Goal: Book appointment/travel/reservation

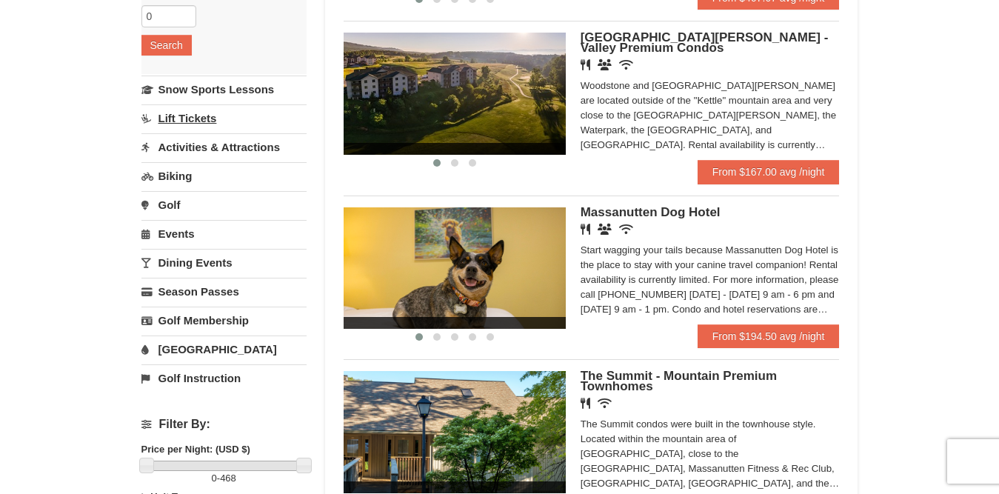
scroll to position [74, 0]
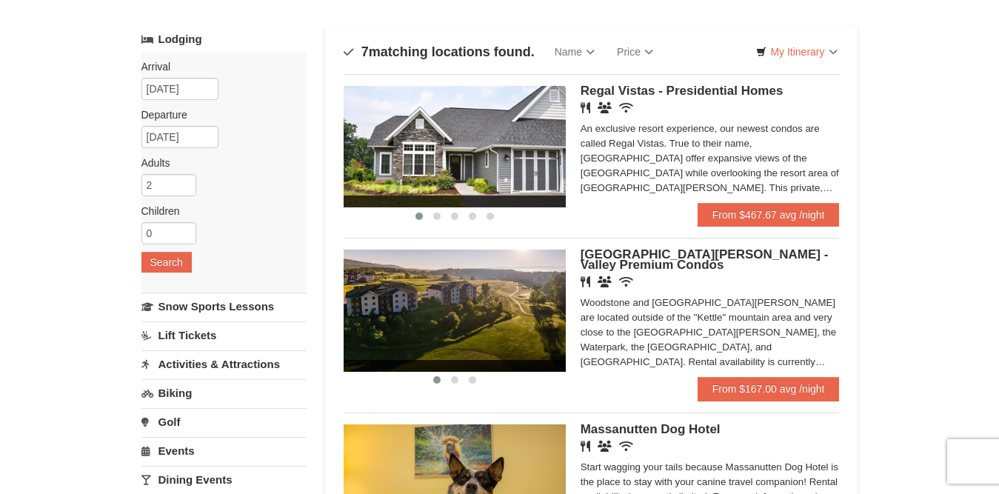
click at [172, 332] on link "Lift Tickets" at bounding box center [223, 334] width 165 height 27
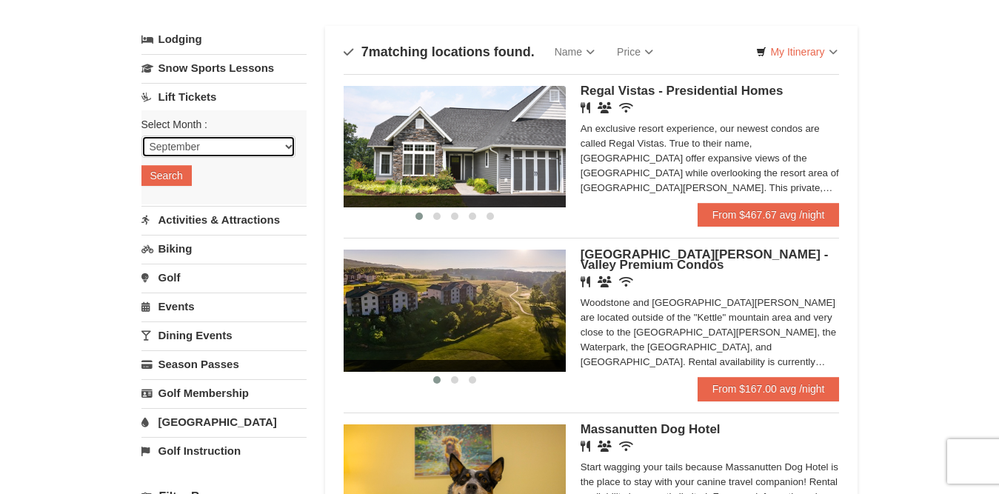
click at [287, 148] on select "September October November December January February March April May June July …" at bounding box center [218, 147] width 154 height 22
select select "10"
click at [141, 136] on select "September October November December January February March April May June July …" at bounding box center [218, 147] width 154 height 22
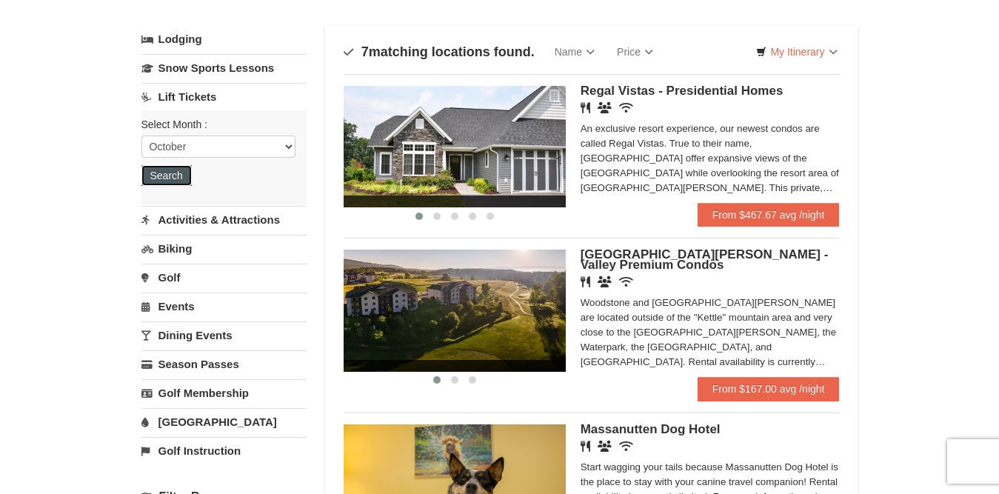
click at [179, 177] on button "Search" at bounding box center [166, 175] width 50 height 21
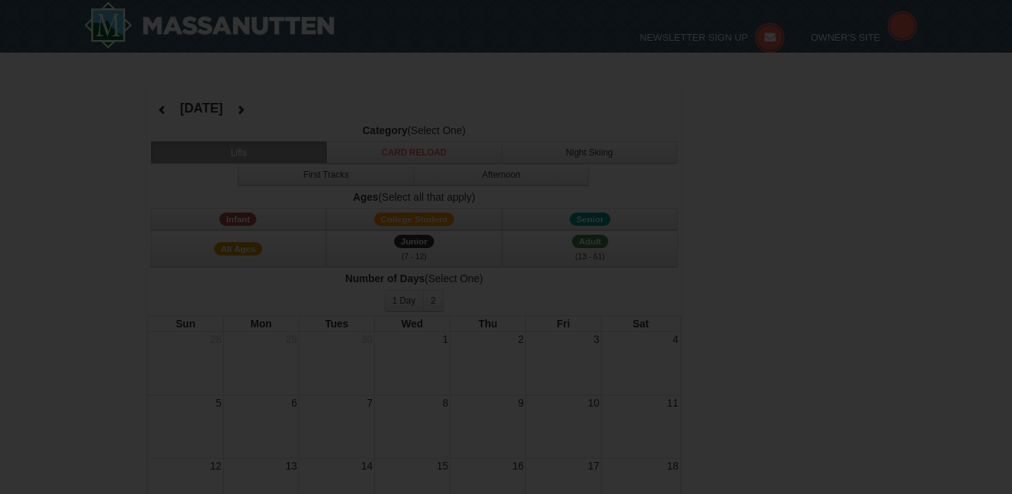
select select "10"
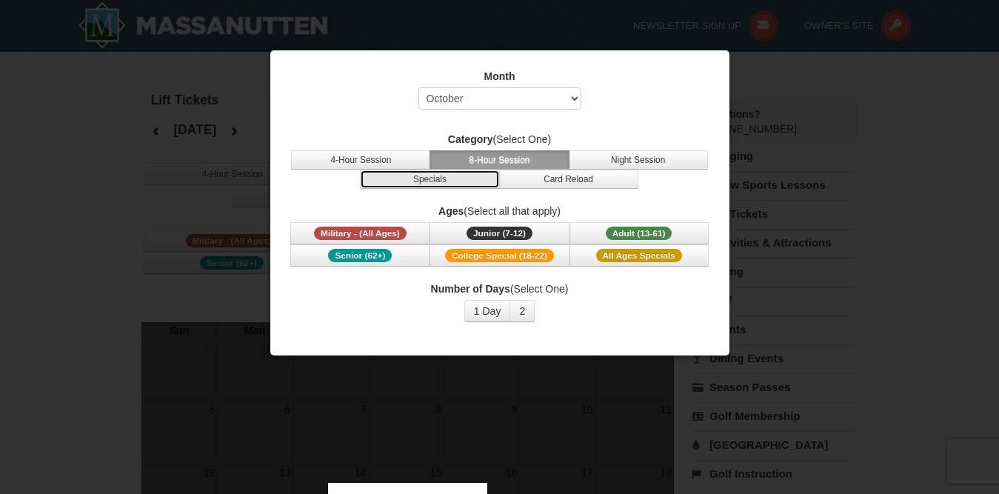
click at [459, 185] on button "Specials" at bounding box center [429, 179] width 139 height 19
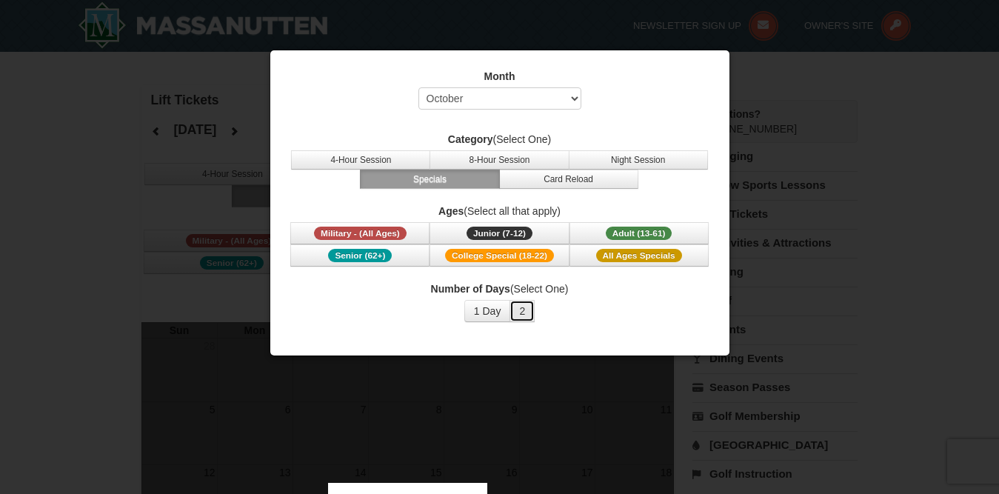
click at [529, 308] on button "2" at bounding box center [522, 311] width 25 height 22
click at [489, 314] on button "1 Day" at bounding box center [487, 311] width 47 height 22
click at [517, 310] on button "2" at bounding box center [522, 311] width 25 height 22
click at [490, 307] on button "1 Day" at bounding box center [487, 311] width 47 height 22
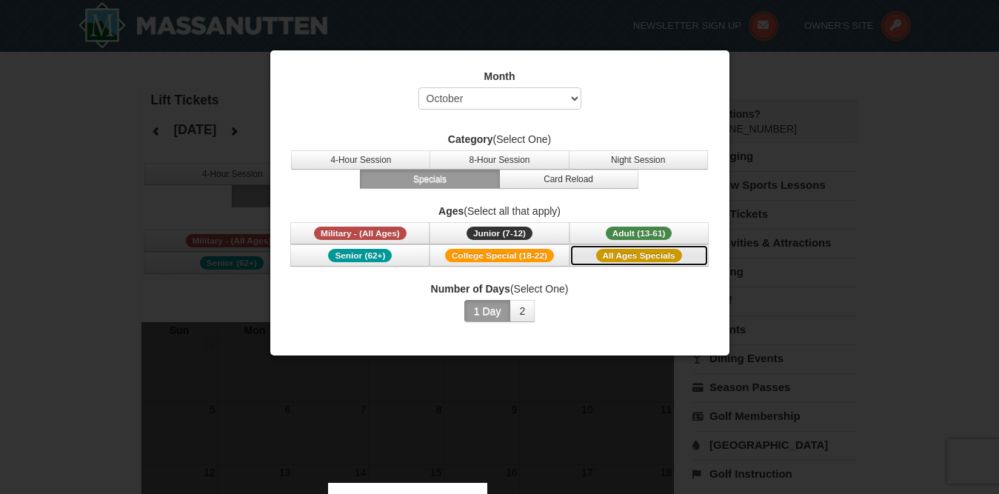
click at [608, 255] on span "All Ages Specials" at bounding box center [639, 255] width 86 height 13
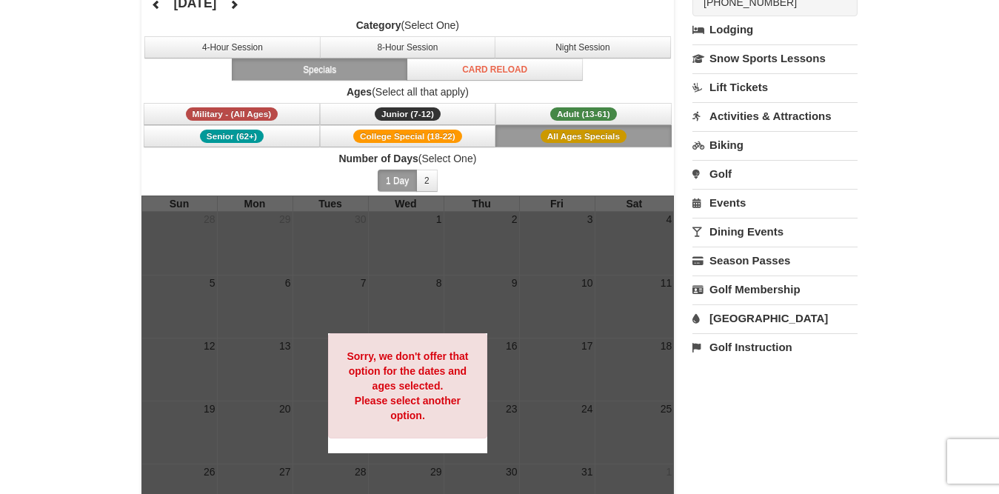
scroll to position [148, 0]
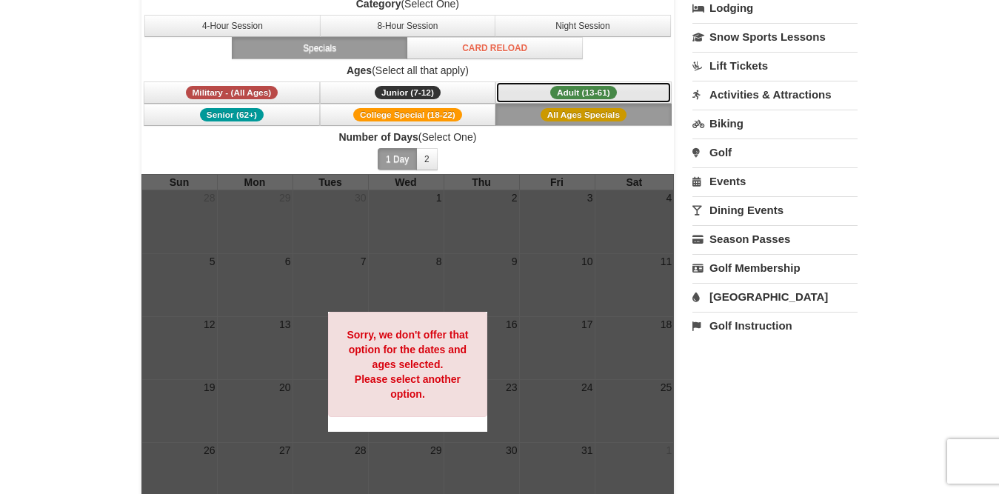
click at [622, 91] on button "Adult (13-61) (13 - 61)" at bounding box center [584, 92] width 176 height 22
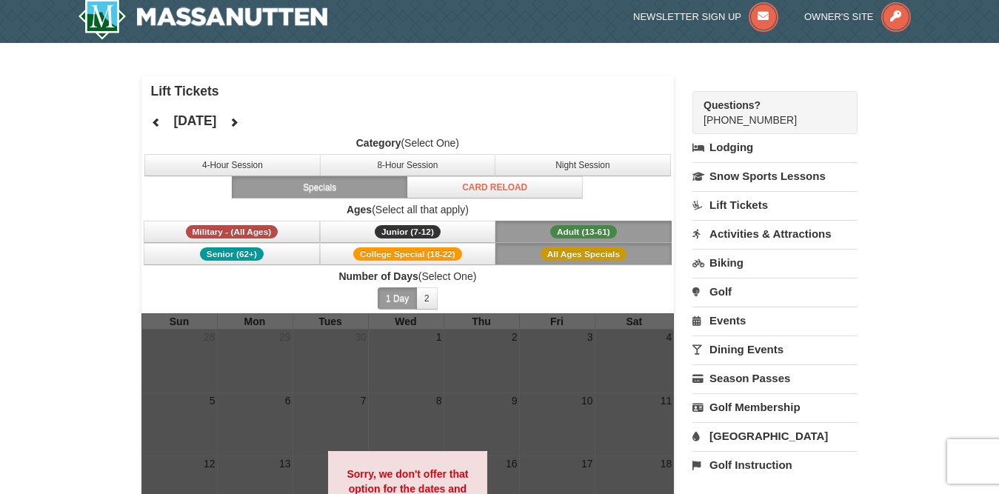
scroll to position [0, 0]
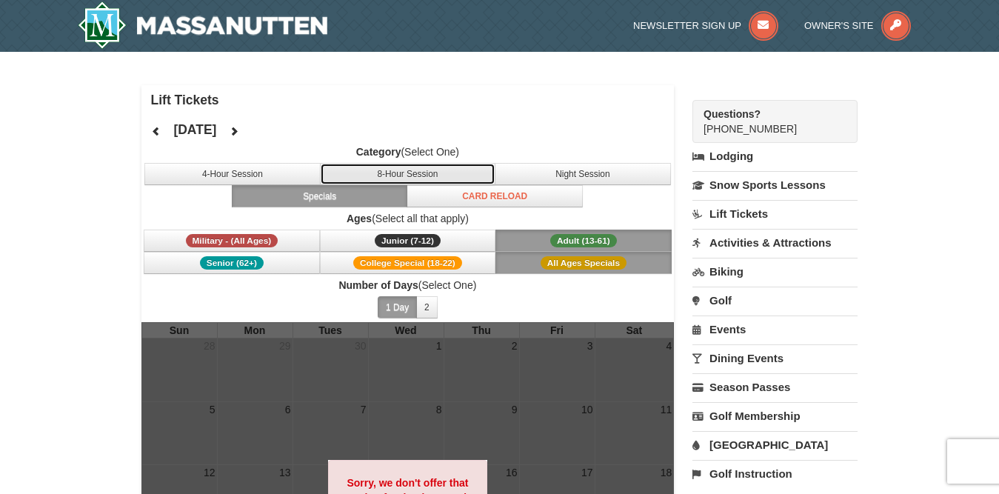
click at [453, 176] on button "8-Hour Session" at bounding box center [408, 174] width 176 height 22
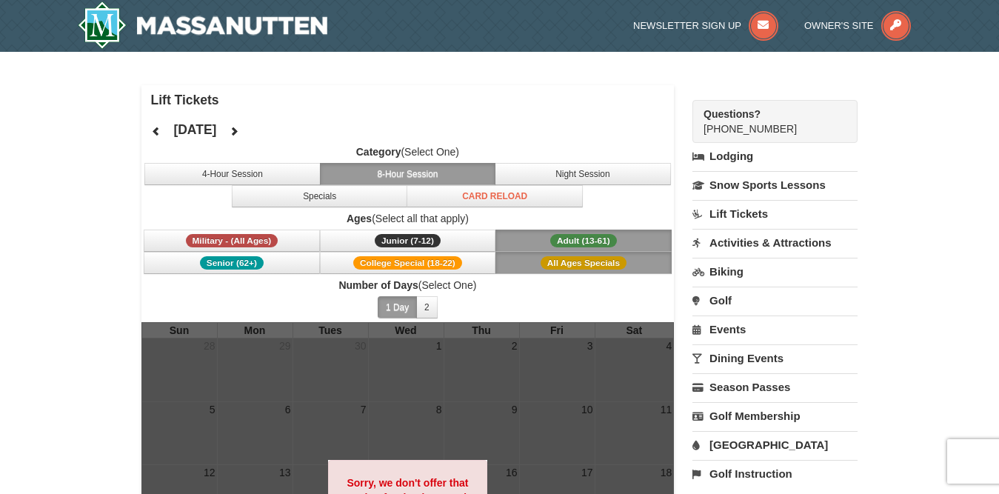
click at [593, 236] on span "Adult (13-61)" at bounding box center [583, 240] width 67 height 13
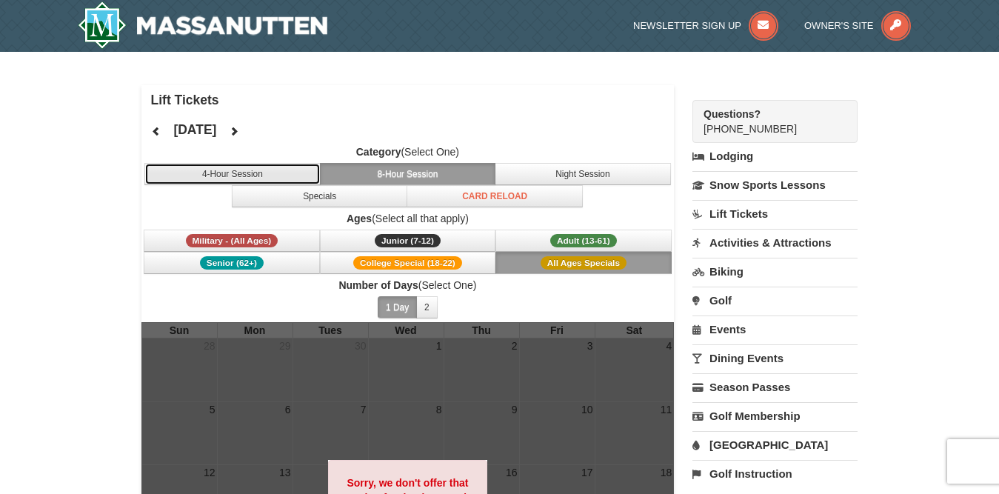
click at [250, 171] on button "4-Hour Session" at bounding box center [232, 174] width 176 height 22
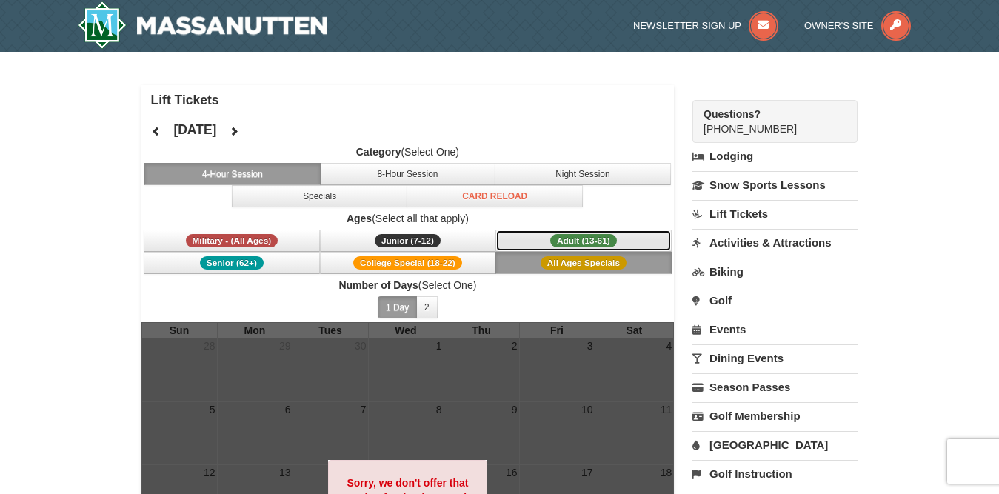
click at [558, 238] on span "Adult (13-61)" at bounding box center [583, 240] width 67 height 13
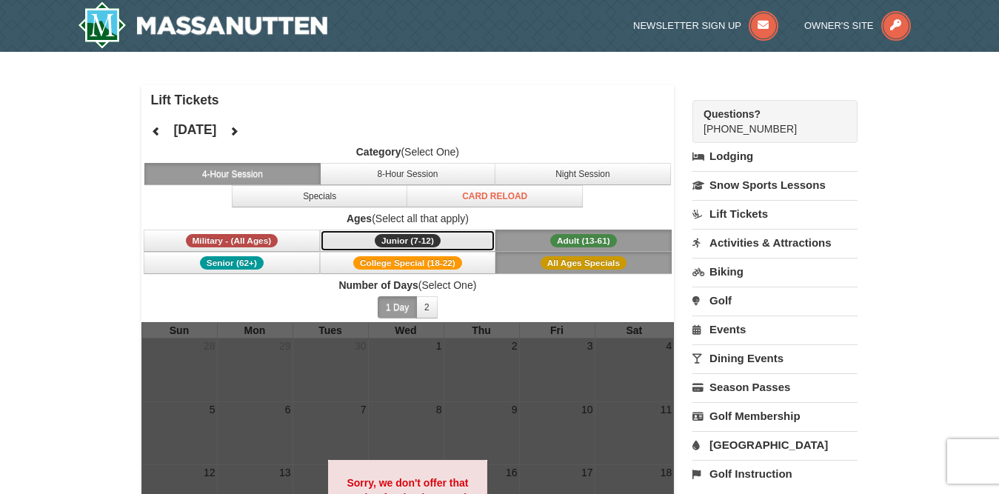
click at [413, 240] on span "Junior (7-12)" at bounding box center [408, 240] width 66 height 13
click at [788, 247] on link "Activities & Attractions" at bounding box center [775, 242] width 165 height 27
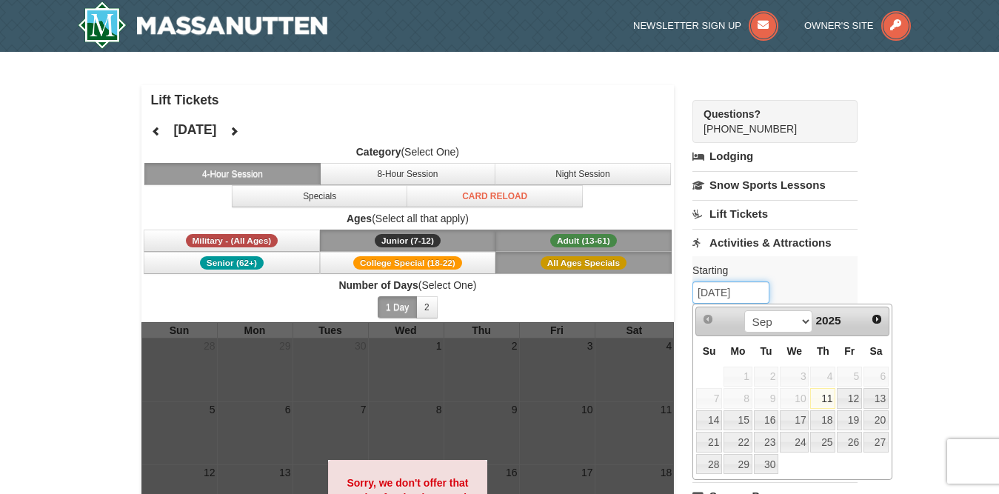
drag, startPoint x: 722, startPoint y: 293, endPoint x: 681, endPoint y: 297, distance: 41.0
click at [681, 297] on div "Lift Tickets October 2025 Category (Select One) 4-Hour Session 8-Hour Session N…" at bounding box center [499, 403] width 717 height 637
click at [801, 321] on select "Sep Oct Nov Dec" at bounding box center [778, 321] width 69 height 22
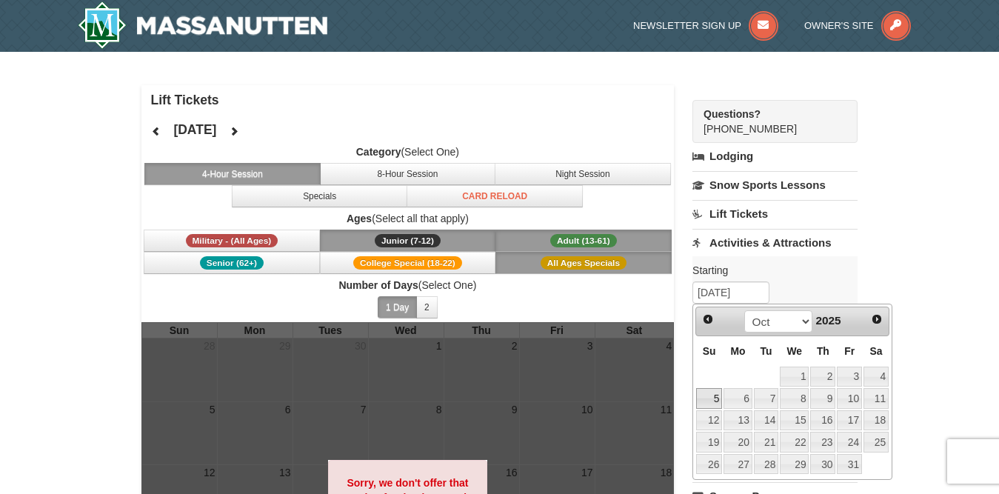
click at [717, 401] on link "5" at bounding box center [709, 398] width 26 height 21
type input "[DATE]"
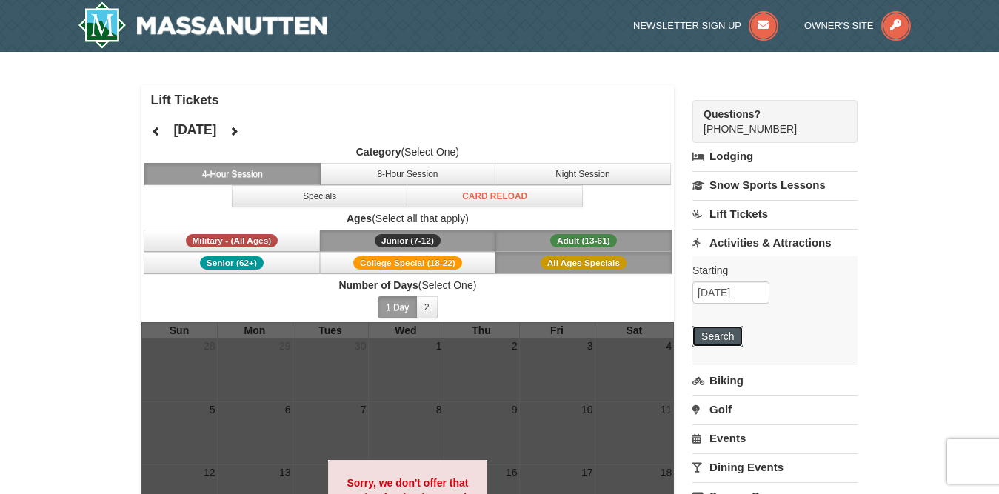
click at [733, 340] on button "Search" at bounding box center [718, 336] width 50 height 21
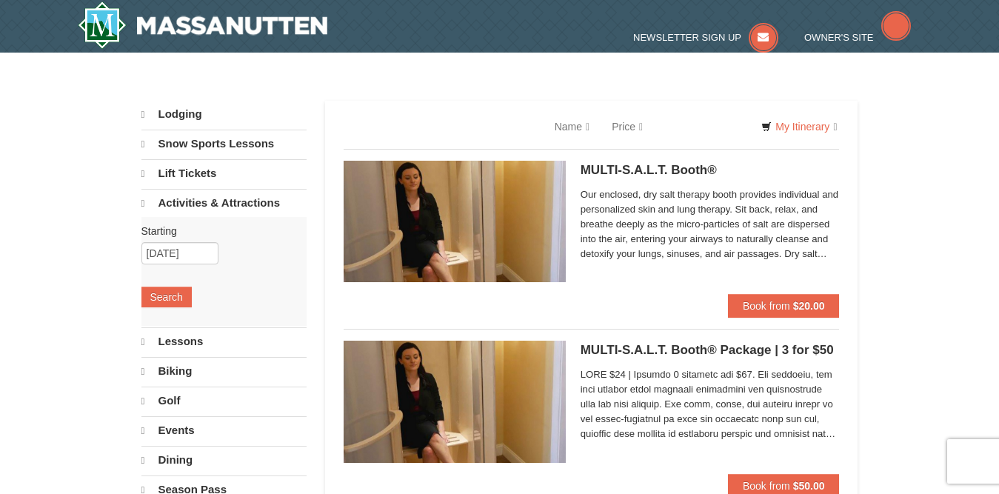
select select "9"
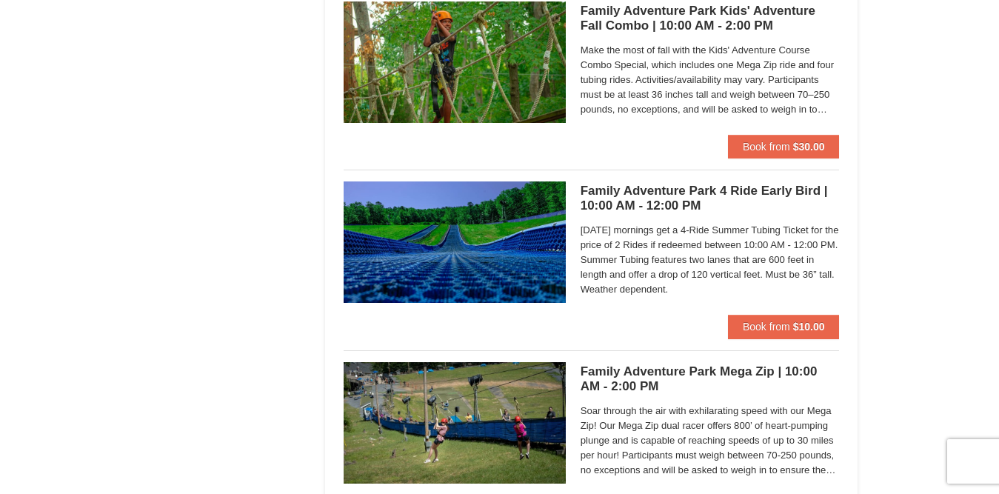
scroll to position [3630, 0]
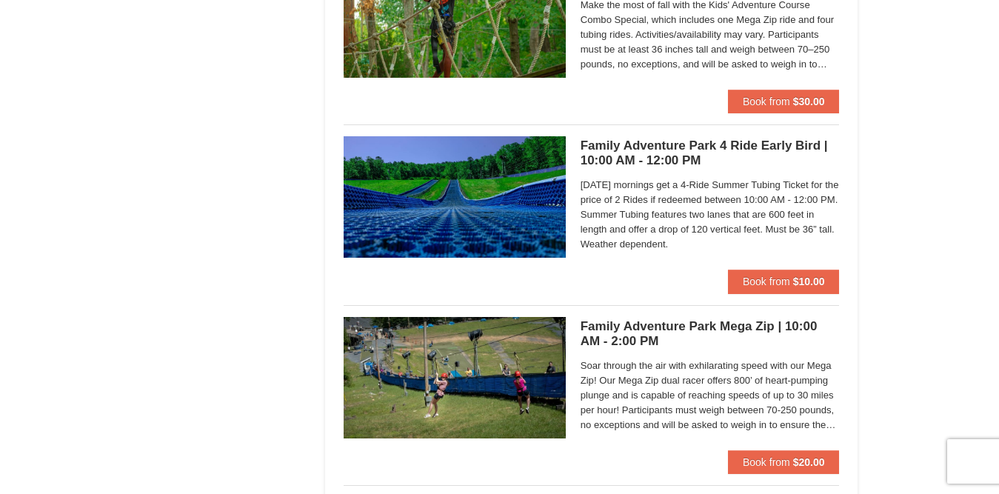
click at [521, 353] on img at bounding box center [455, 377] width 222 height 121
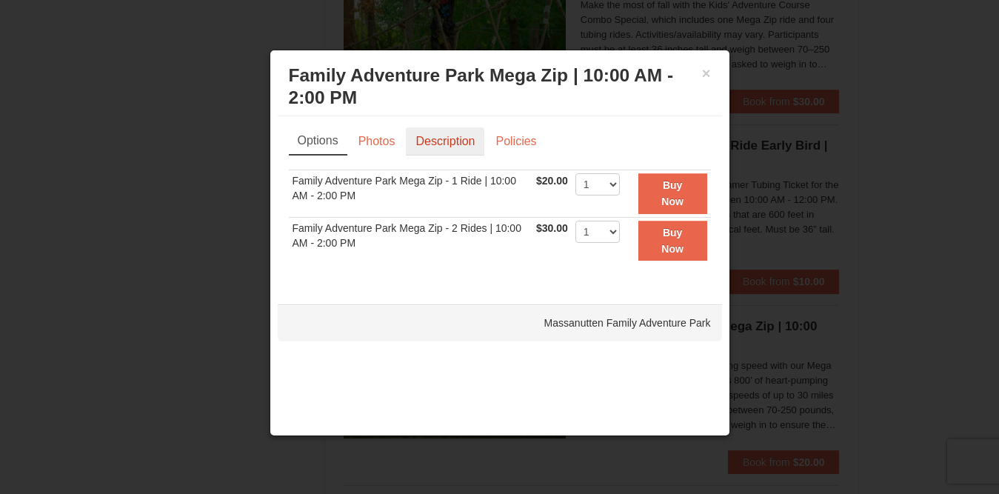
click at [446, 140] on link "Description" at bounding box center [445, 141] width 79 height 28
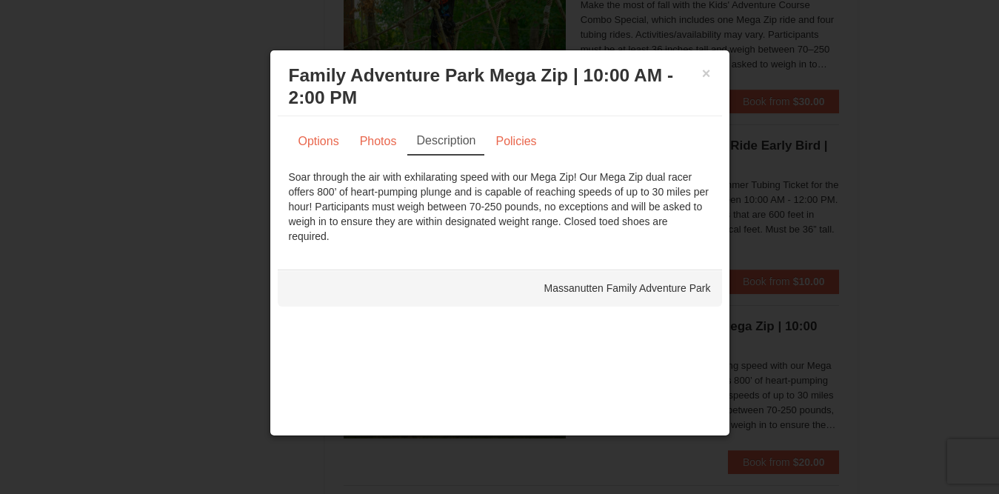
click at [173, 158] on div at bounding box center [499, 247] width 999 height 494
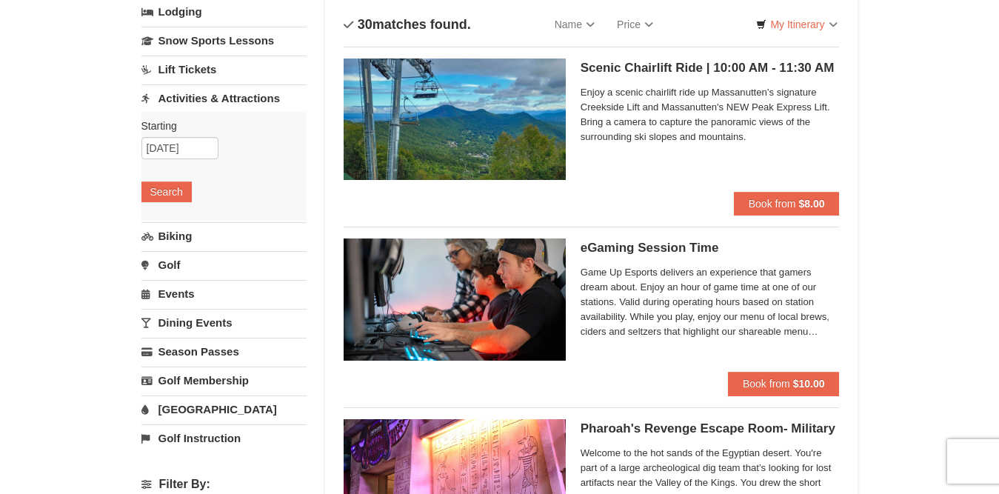
scroll to position [148, 0]
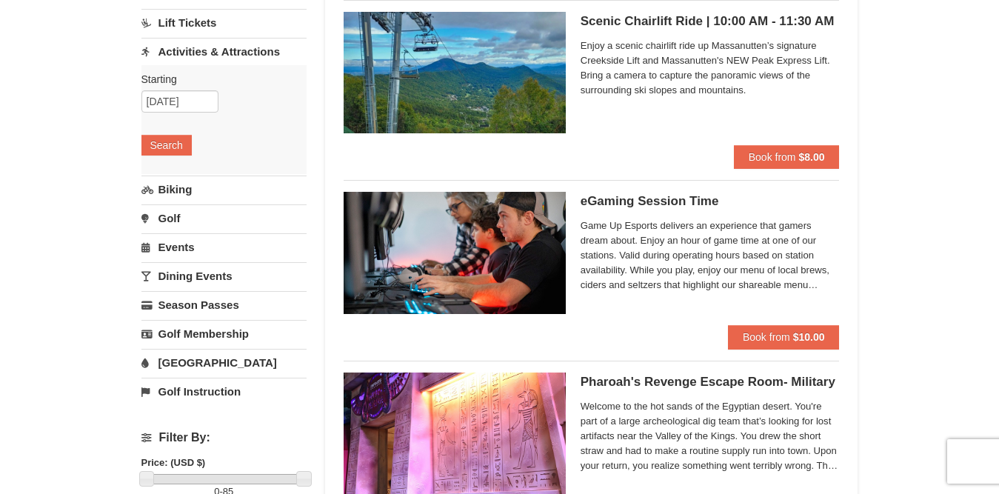
click at [196, 360] on link "[GEOGRAPHIC_DATA]" at bounding box center [223, 362] width 165 height 27
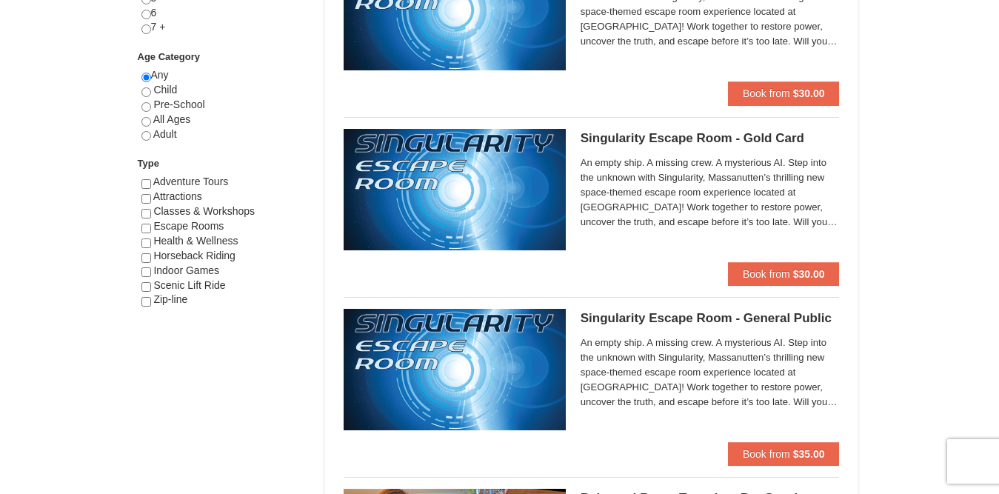
scroll to position [741, 0]
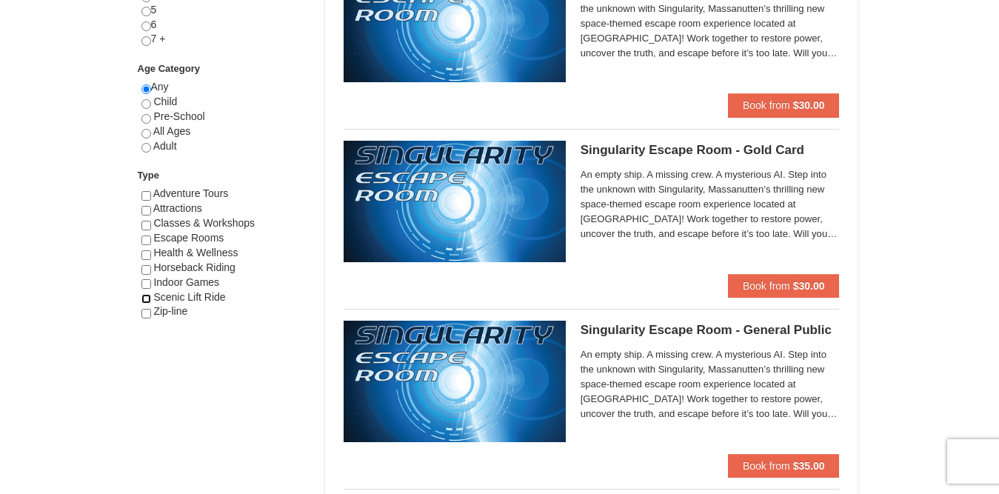
click at [146, 296] on input "checkbox" at bounding box center [146, 299] width 10 height 10
checkbox input "true"
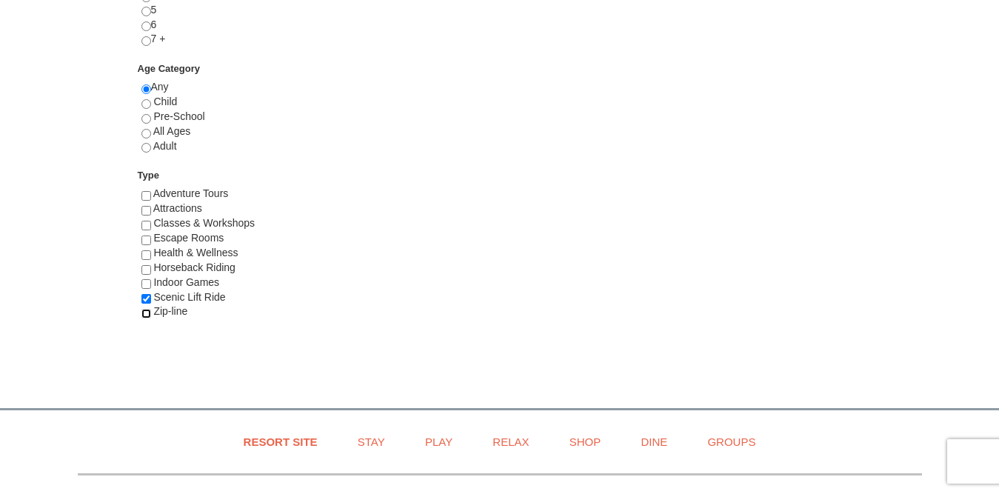
click at [145, 311] on input "checkbox" at bounding box center [146, 314] width 10 height 10
checkbox input "true"
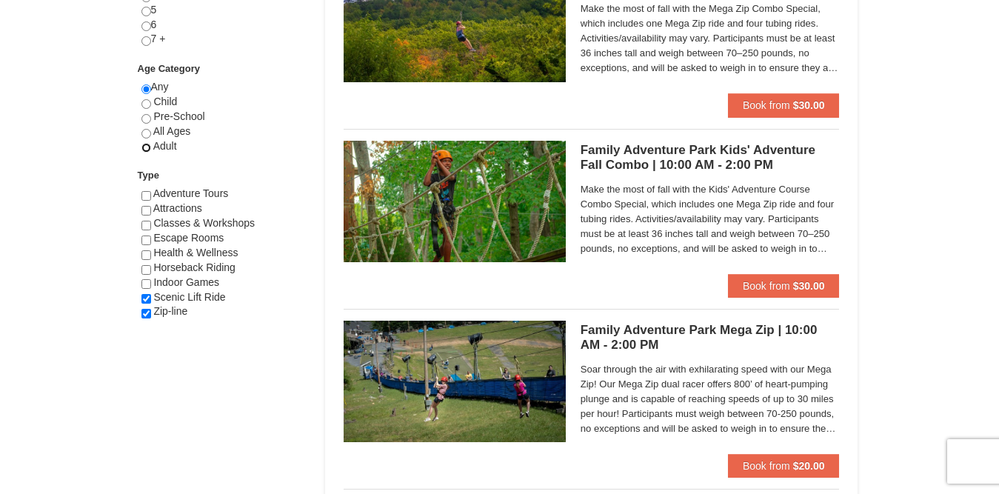
click at [144, 150] on input "radio" at bounding box center [146, 148] width 10 height 10
radio input "true"
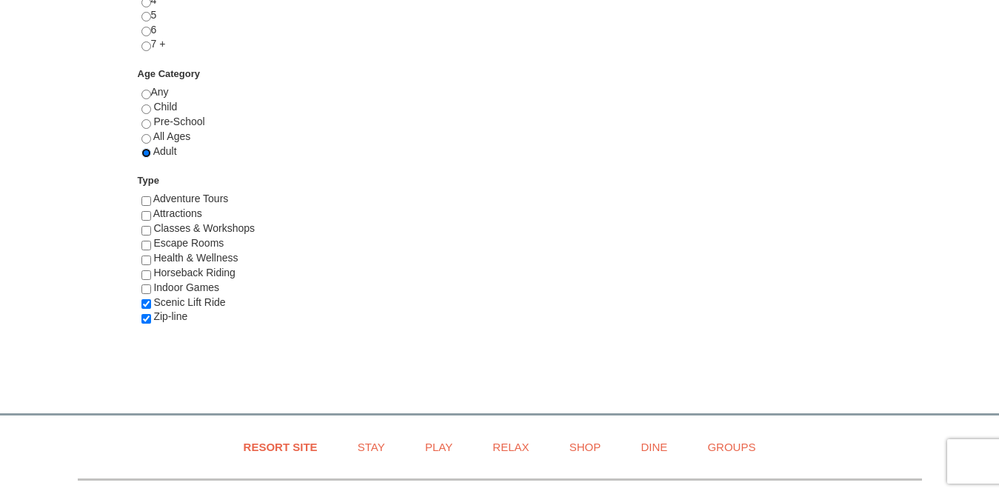
scroll to position [0, 0]
